Goal: Information Seeking & Learning: Learn about a topic

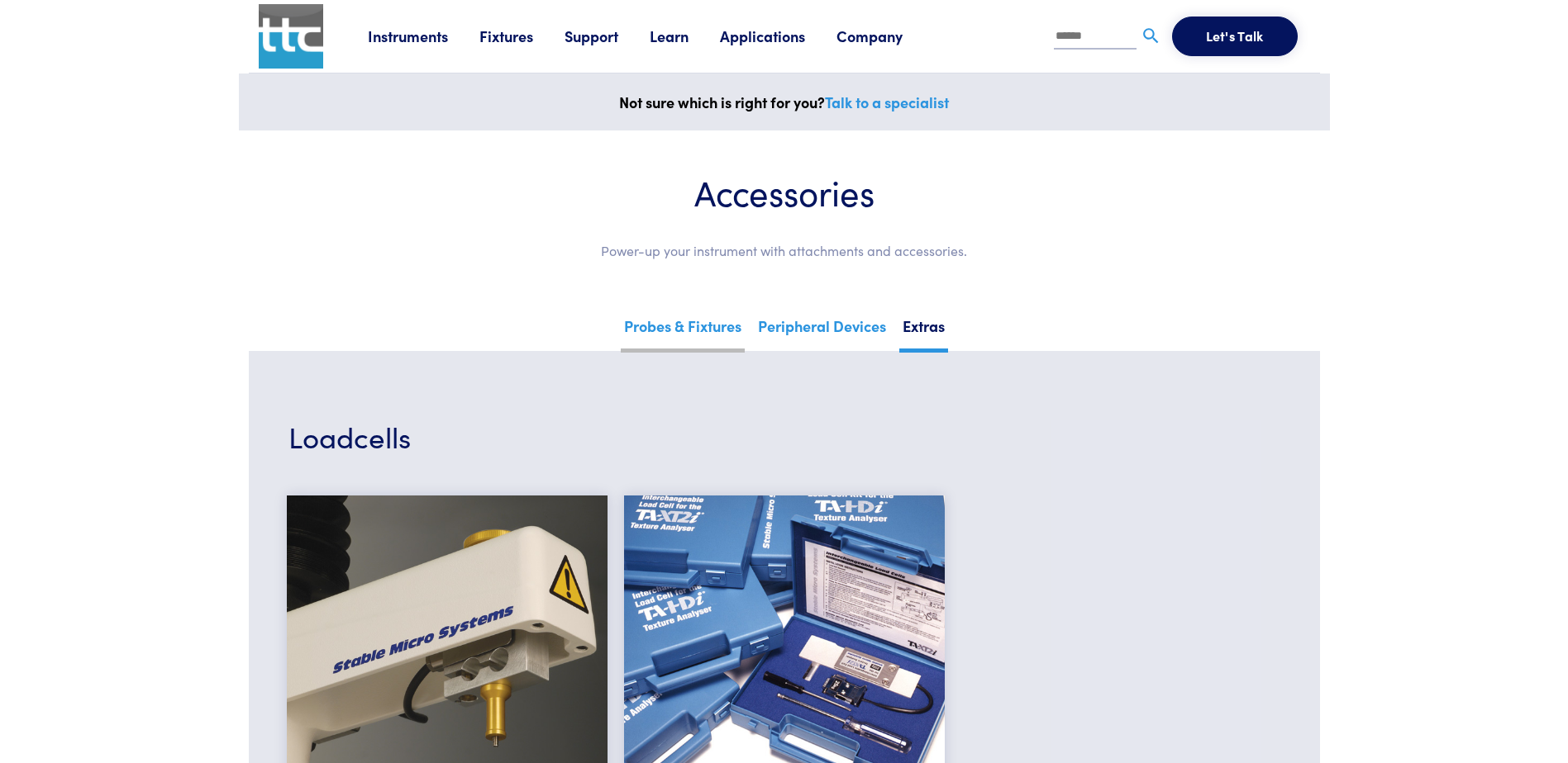
click at [691, 322] on link "Probes & Fixtures" at bounding box center [682, 332] width 124 height 40
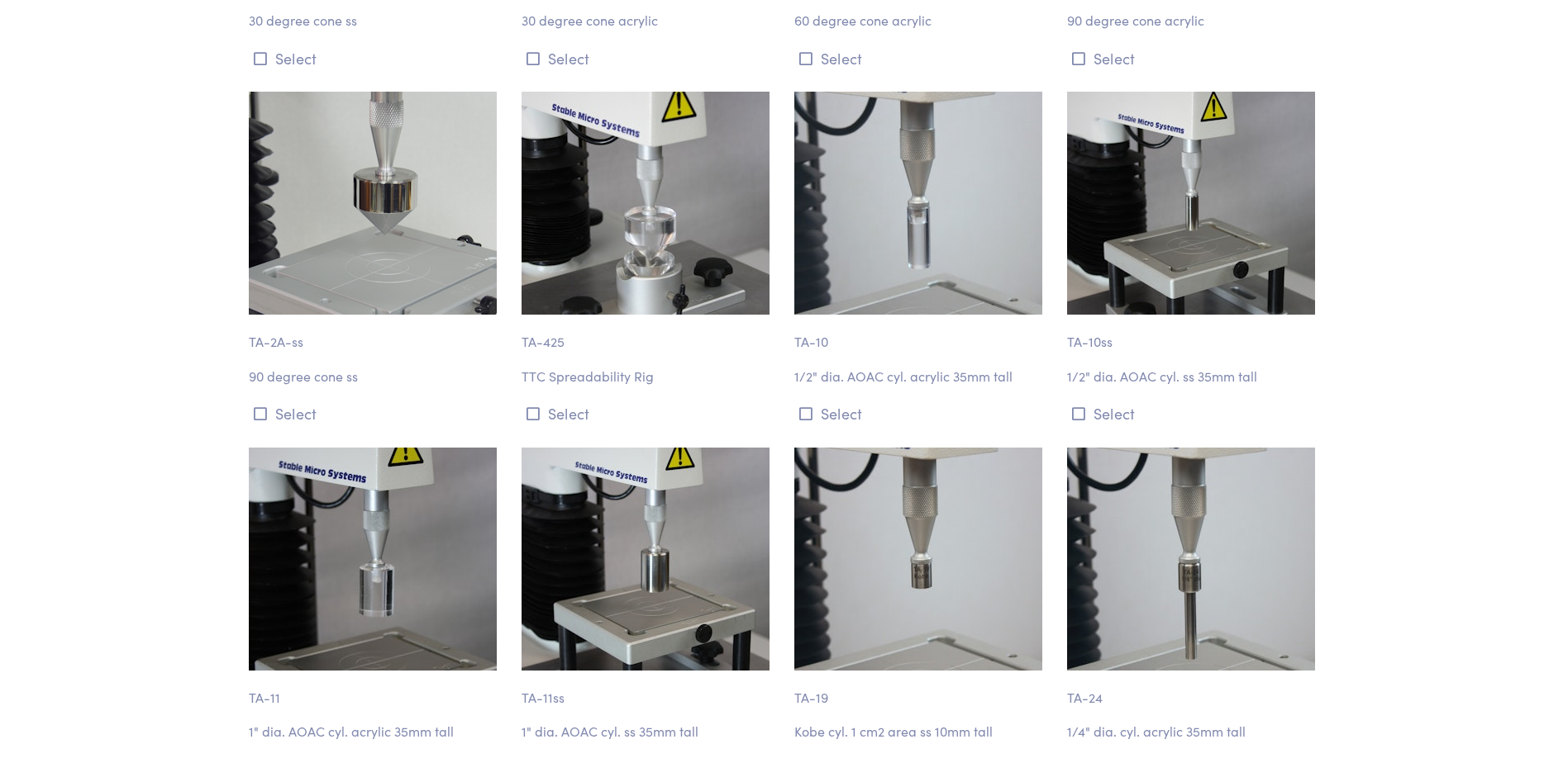
scroll to position [1404, 0]
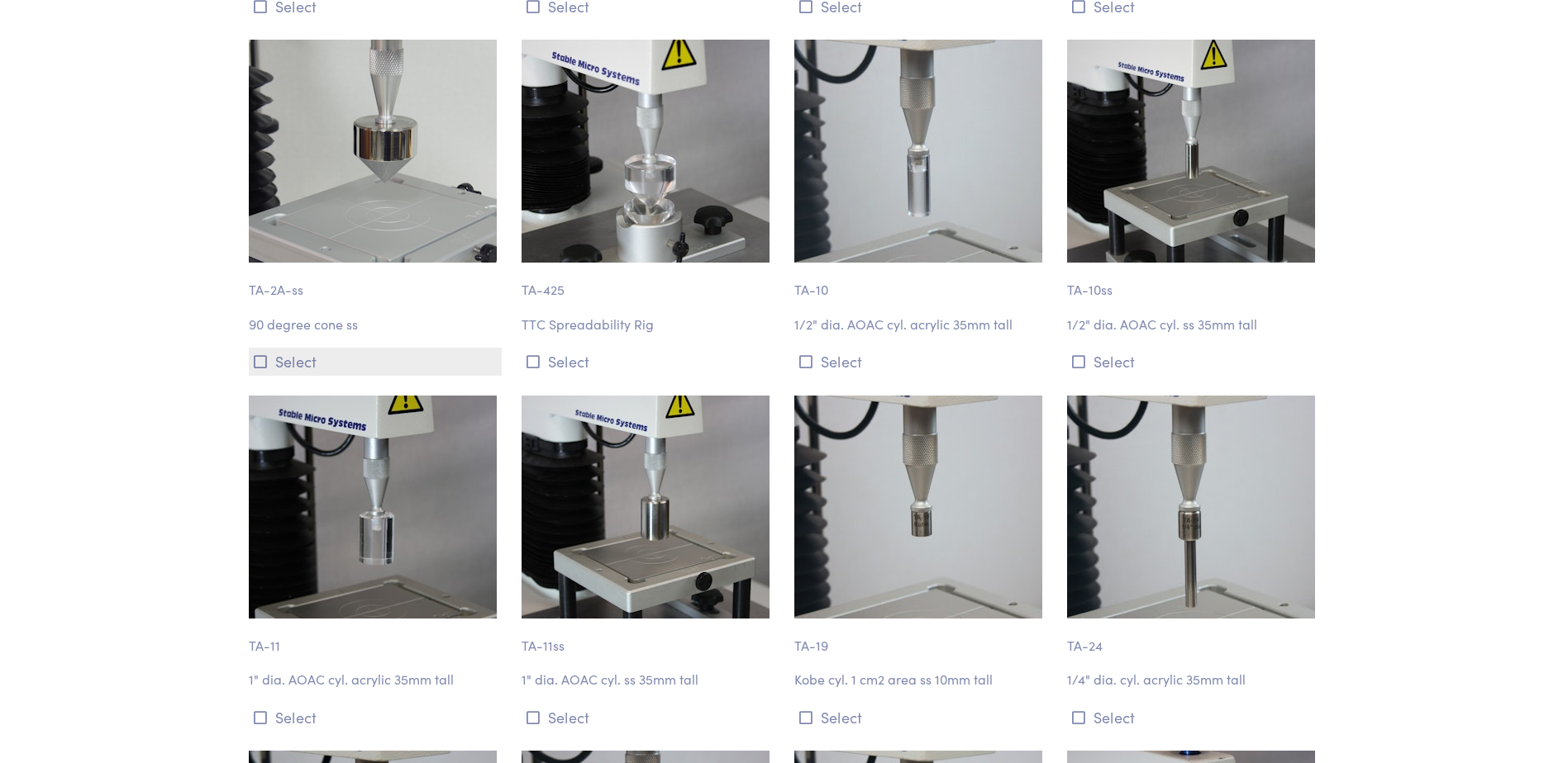
click at [270, 362] on button "Select" at bounding box center [374, 361] width 253 height 27
click at [356, 172] on img at bounding box center [373, 151] width 248 height 223
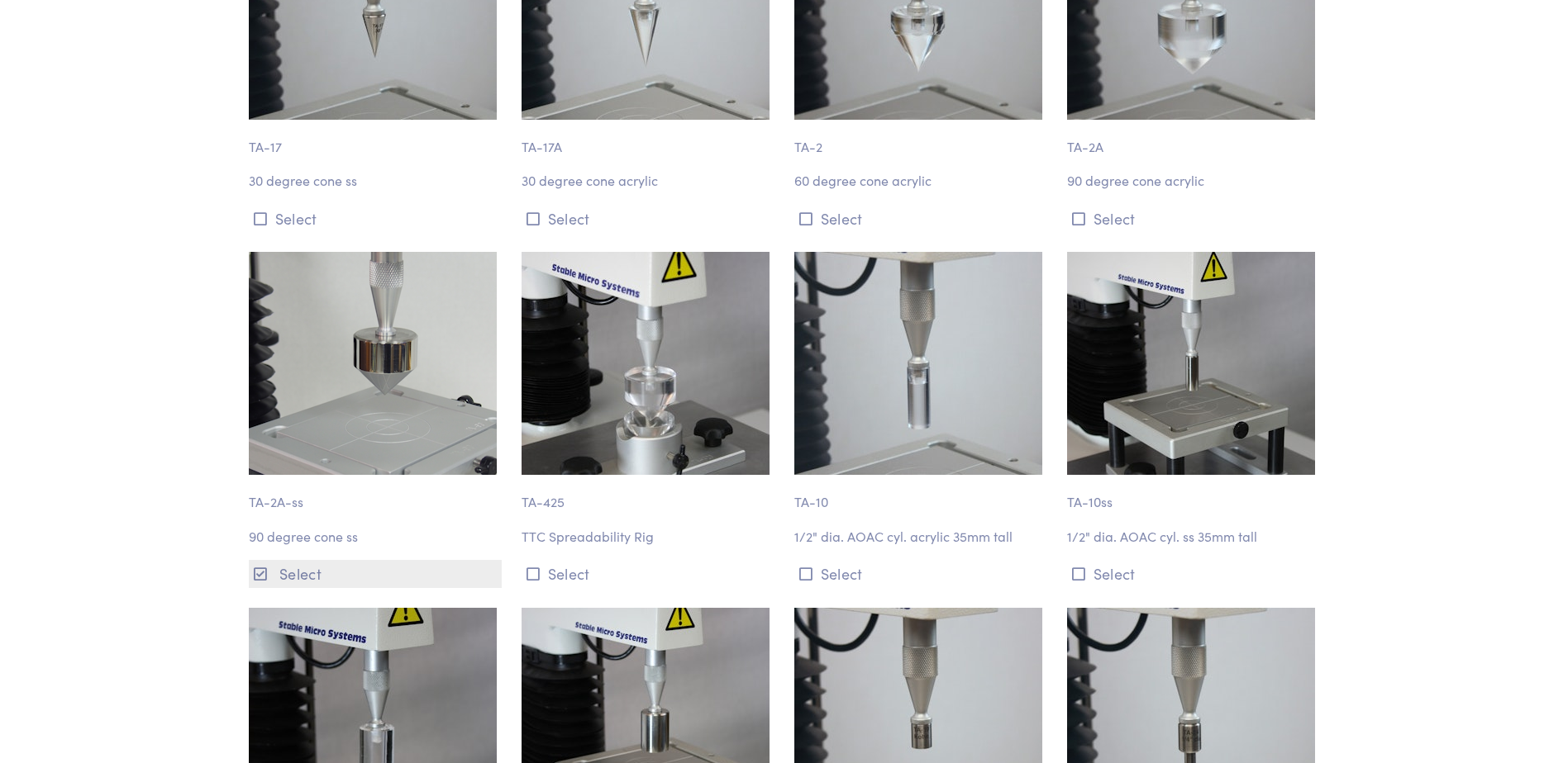
scroll to position [909, 0]
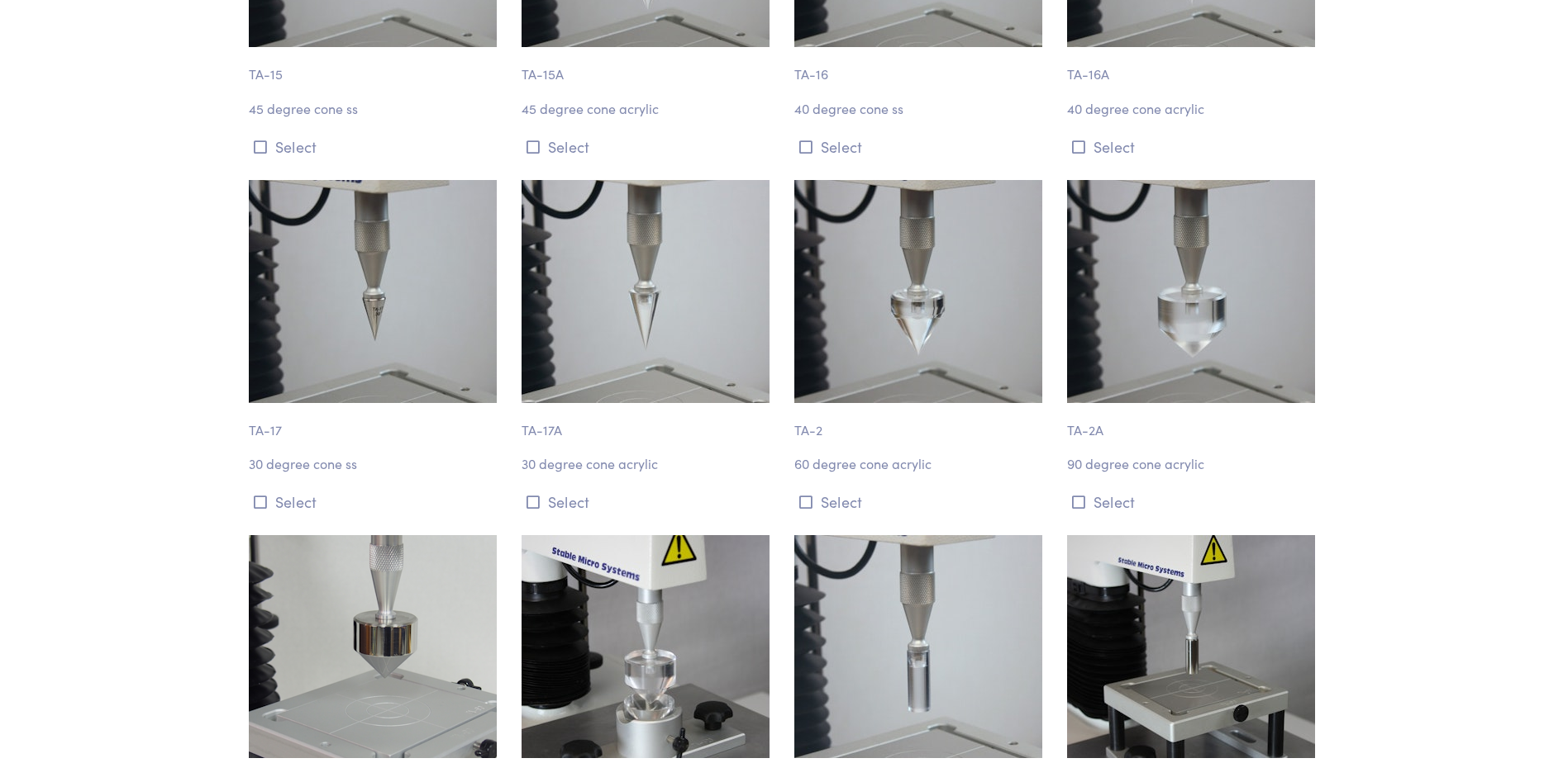
click at [1161, 302] on img at bounding box center [1191, 292] width 248 height 223
click at [888, 350] on img at bounding box center [918, 292] width 248 height 223
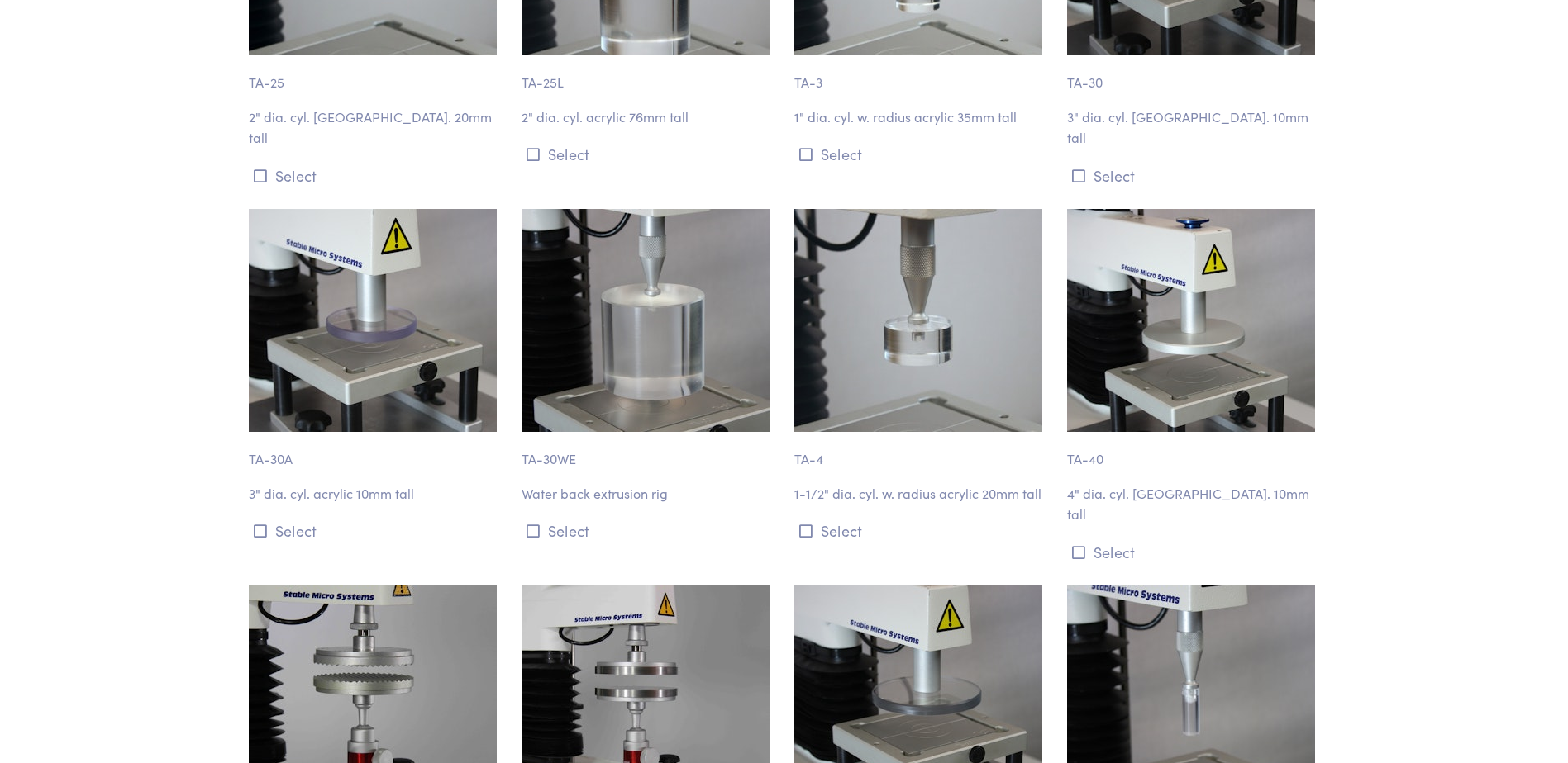
scroll to position [0, 0]
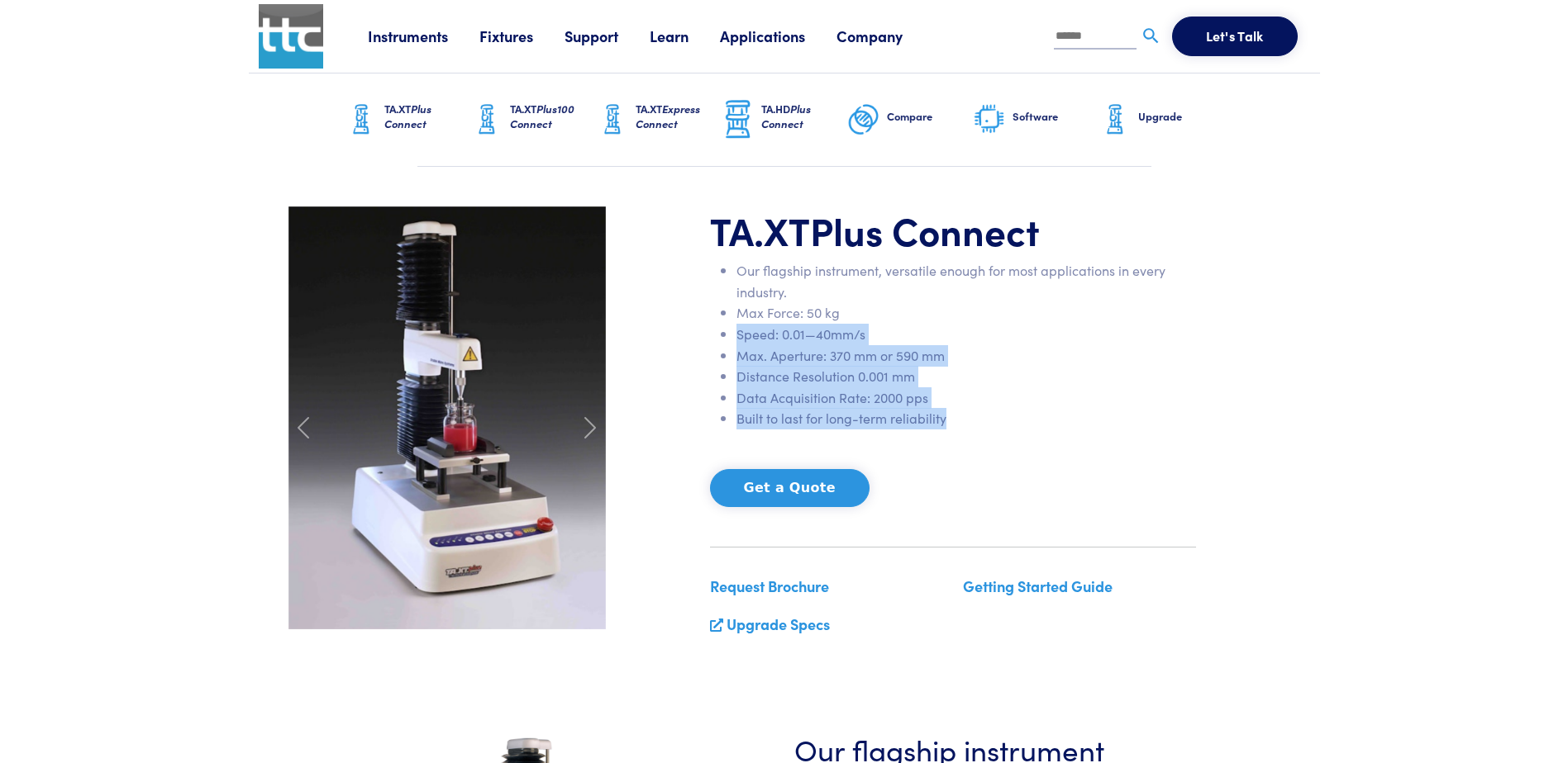
drag, startPoint x: 736, startPoint y: 335, endPoint x: 978, endPoint y: 425, distance: 258.2
click at [978, 425] on ul "Our flagship instrument, versatile enough for most applications in every indust…" at bounding box center [953, 345] width 486 height 169
click at [978, 425] on li "Built to last for long-term reliability" at bounding box center [966, 418] width 460 height 21
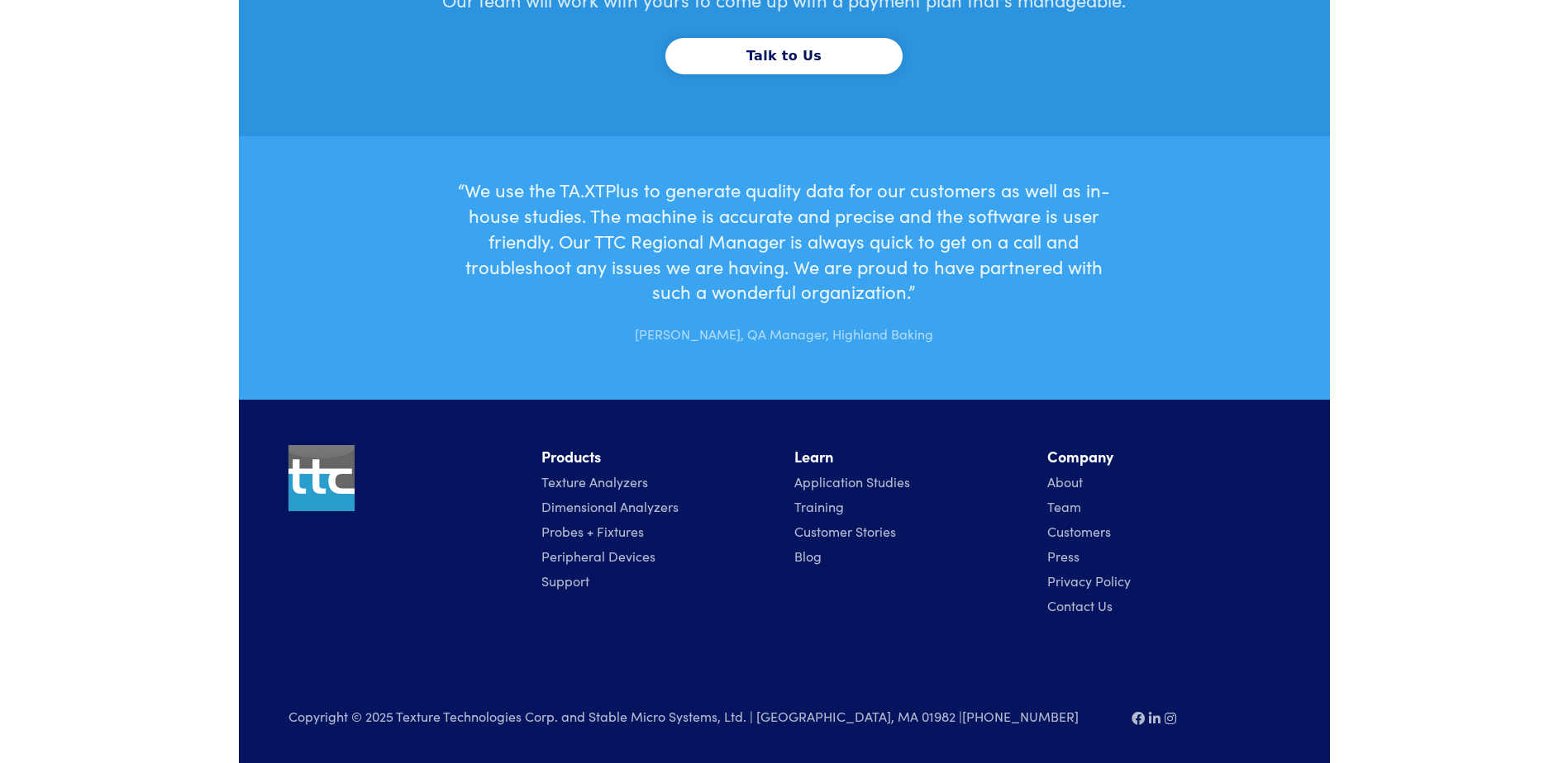
scroll to position [5358, 0]
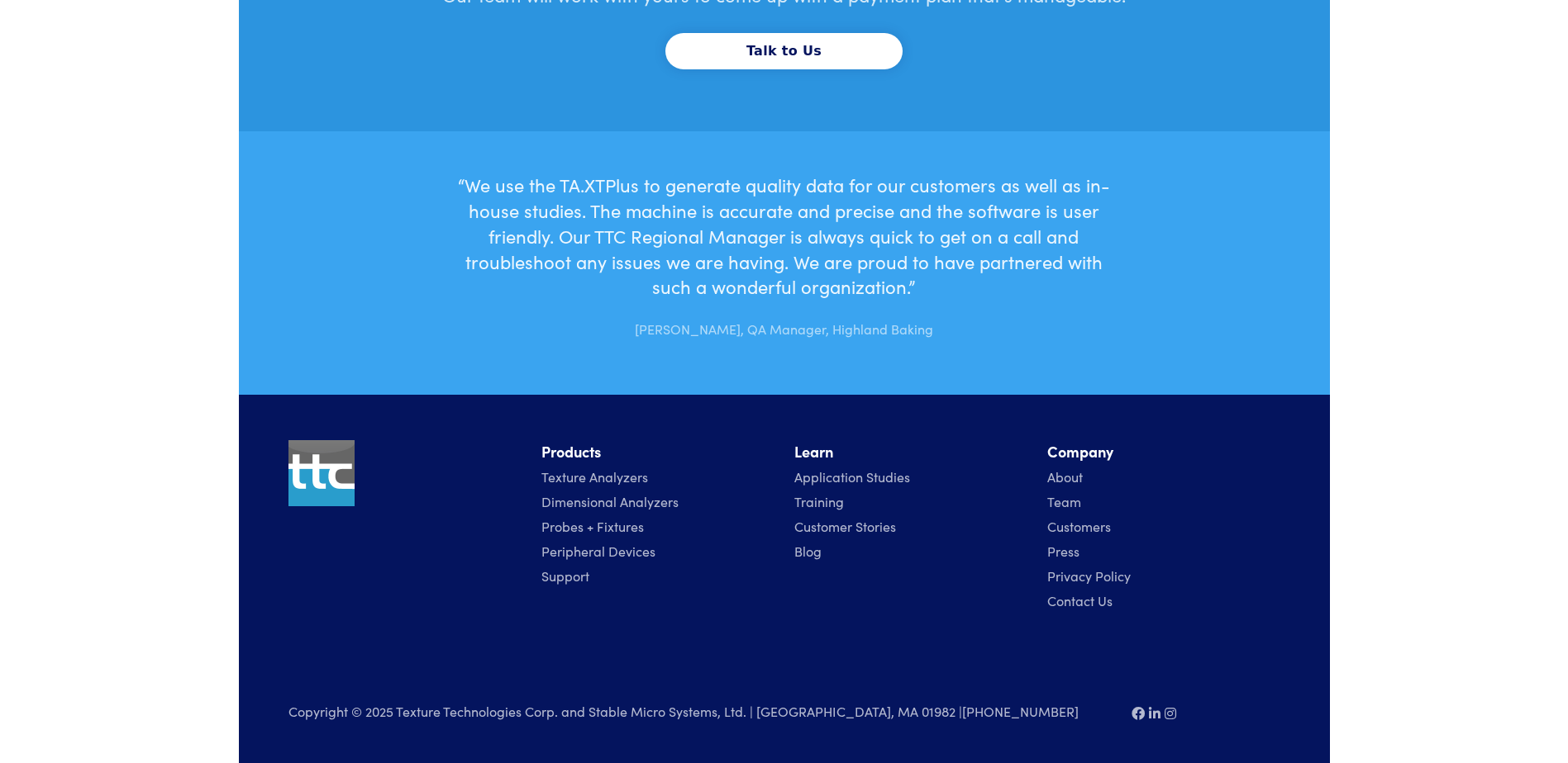
click at [835, 478] on link "Application Studies" at bounding box center [852, 476] width 116 height 18
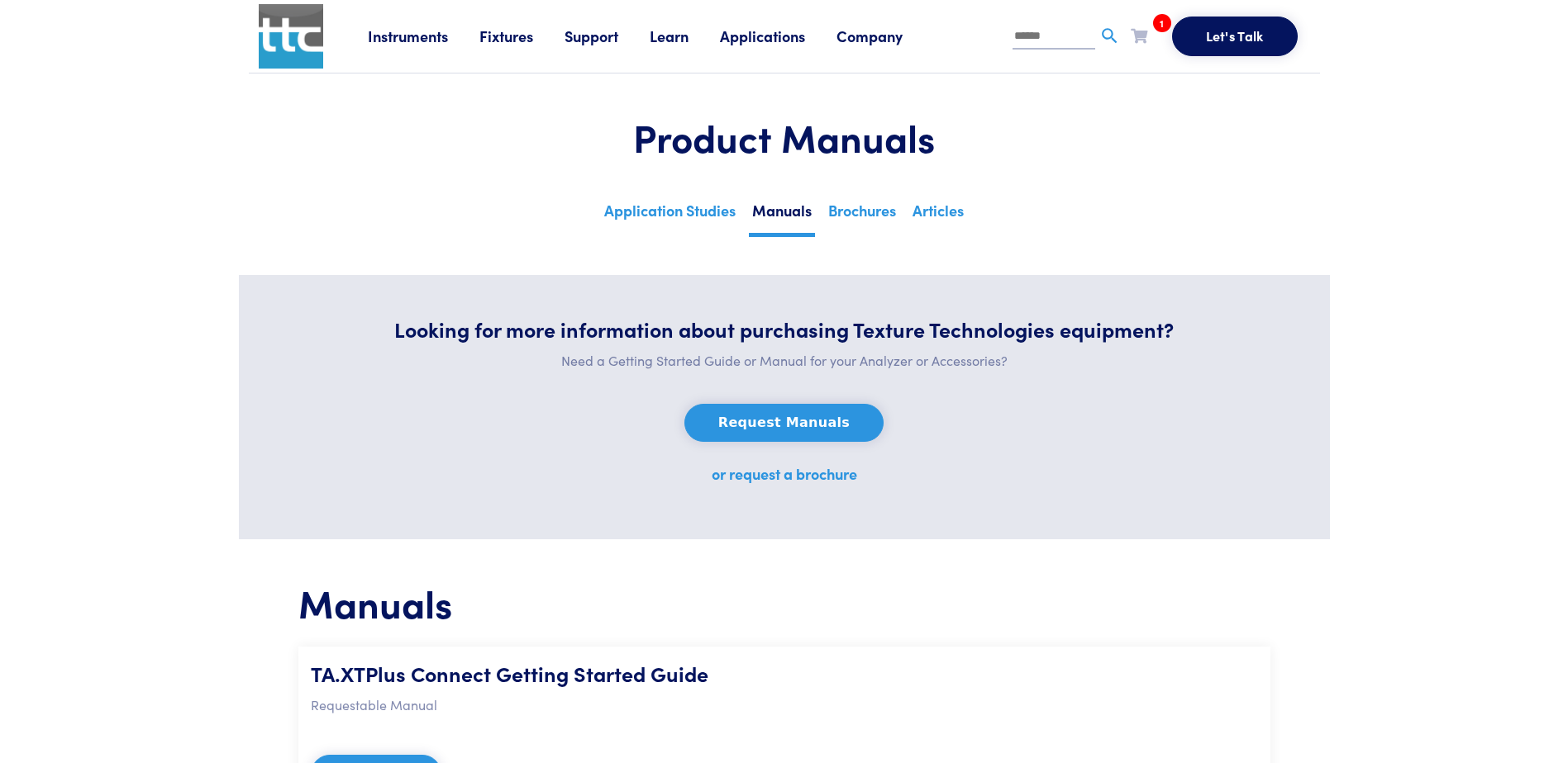
scroll to position [579, 0]
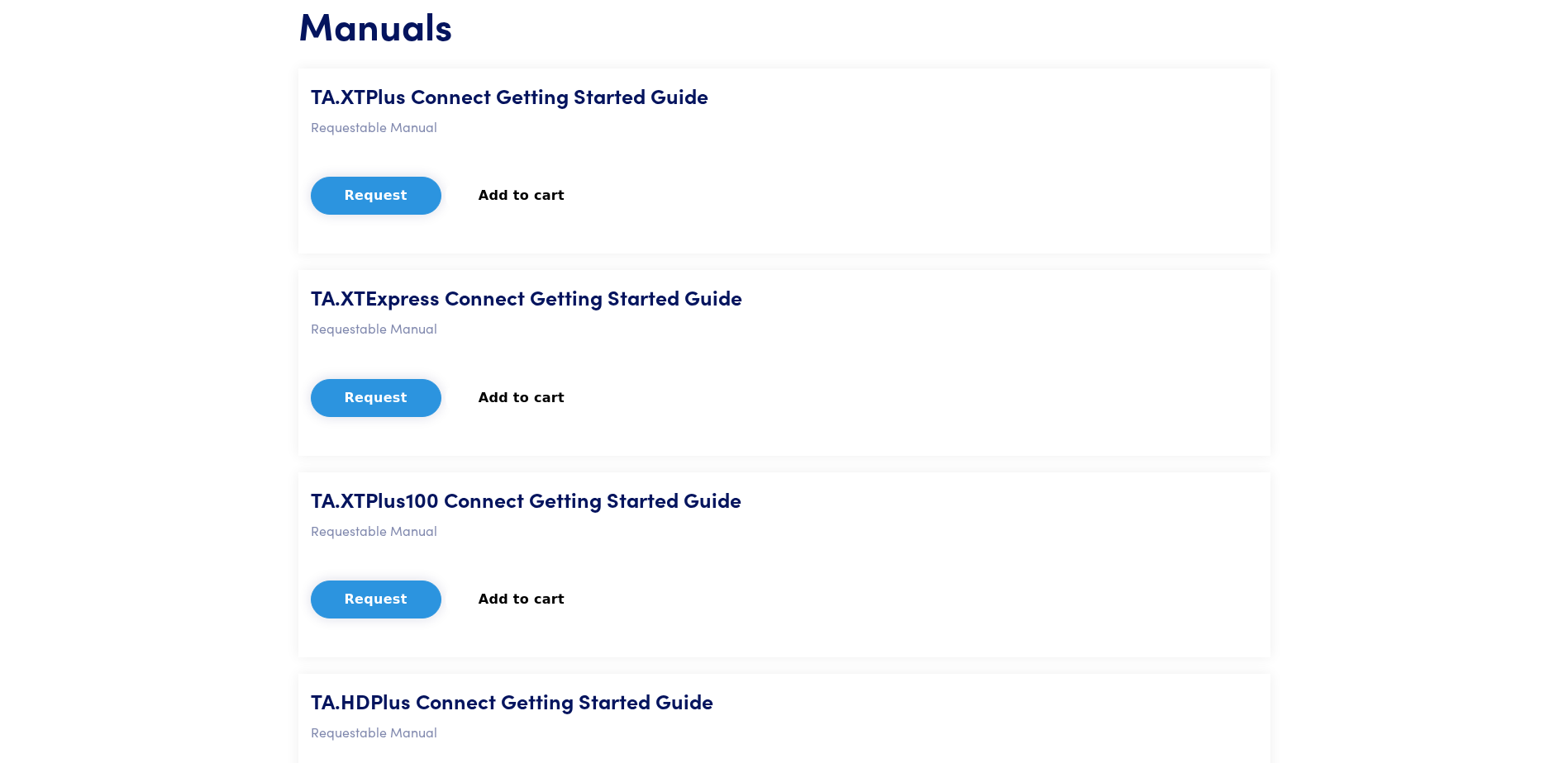
click at [365, 125] on p "Requestable Manual" at bounding box center [784, 127] width 947 height 21
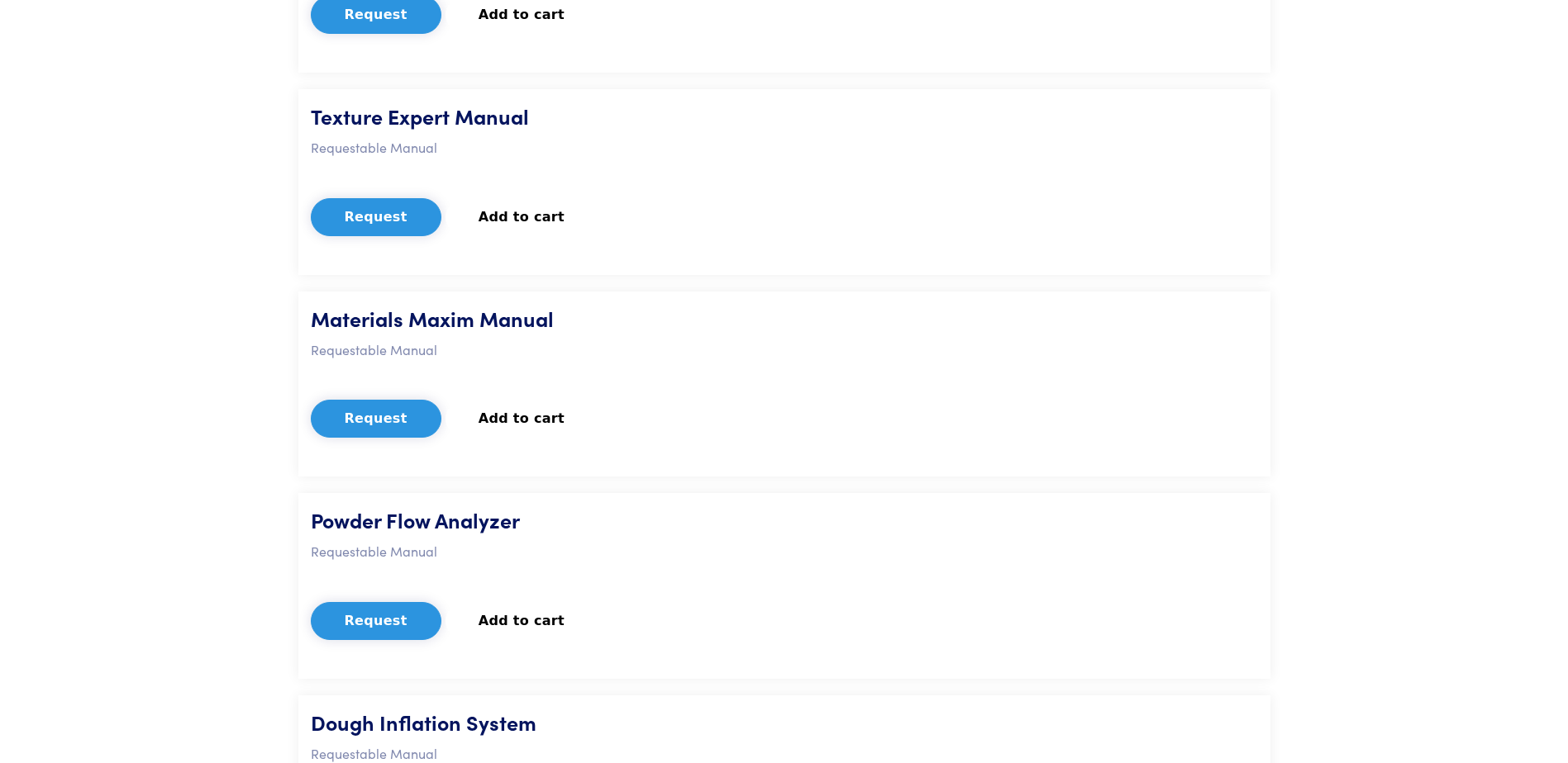
scroll to position [3387, 0]
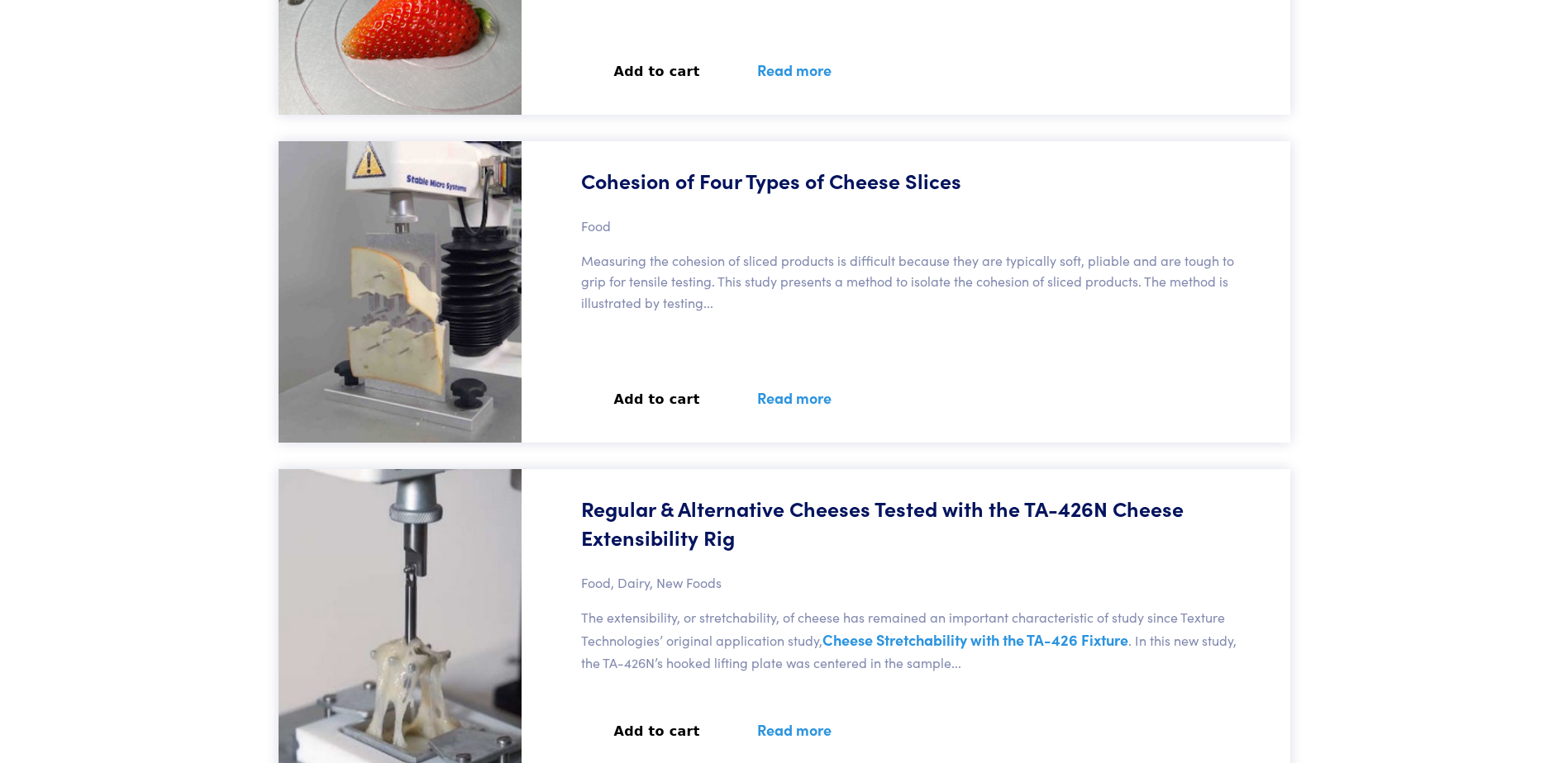
scroll to position [16357, 0]
